Goal: Find specific fact: Find contact information

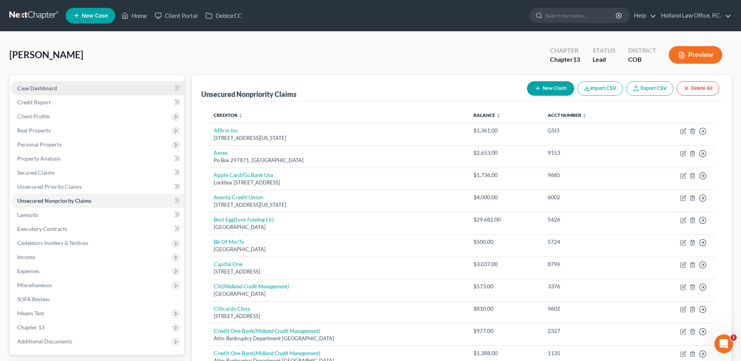
click at [63, 86] on link "Case Dashboard" at bounding box center [97, 88] width 173 height 14
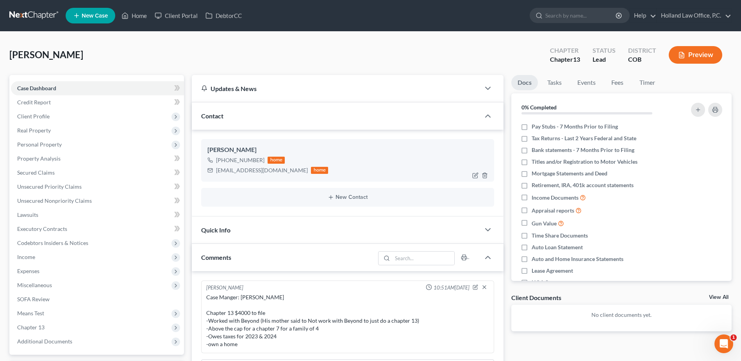
click at [255, 172] on div "[EMAIL_ADDRESS][DOMAIN_NAME]" at bounding box center [262, 170] width 92 height 8
click at [253, 169] on div "[EMAIL_ADDRESS][DOMAIN_NAME]" at bounding box center [262, 170] width 92 height 8
click at [256, 172] on div "[EMAIL_ADDRESS][DOMAIN_NAME]" at bounding box center [262, 170] width 92 height 8
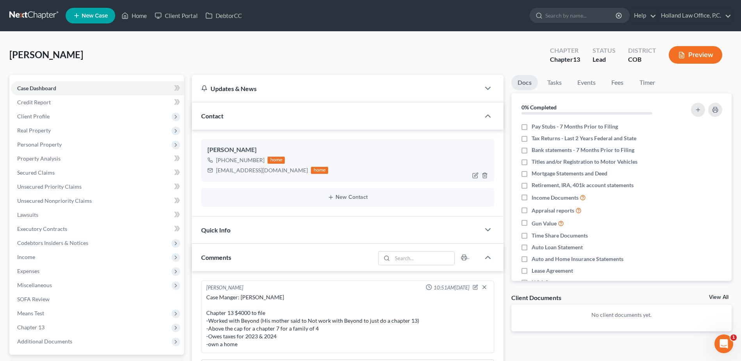
drag, startPoint x: 253, startPoint y: 172, endPoint x: 235, endPoint y: 169, distance: 17.5
click at [235, 169] on div "[EMAIL_ADDRESS][DOMAIN_NAME]" at bounding box center [262, 170] width 92 height 8
copy div "[EMAIL_ADDRESS][DOMAIN_NAME]"
